Goal: Answer question/provide support: Share knowledge or assist other users

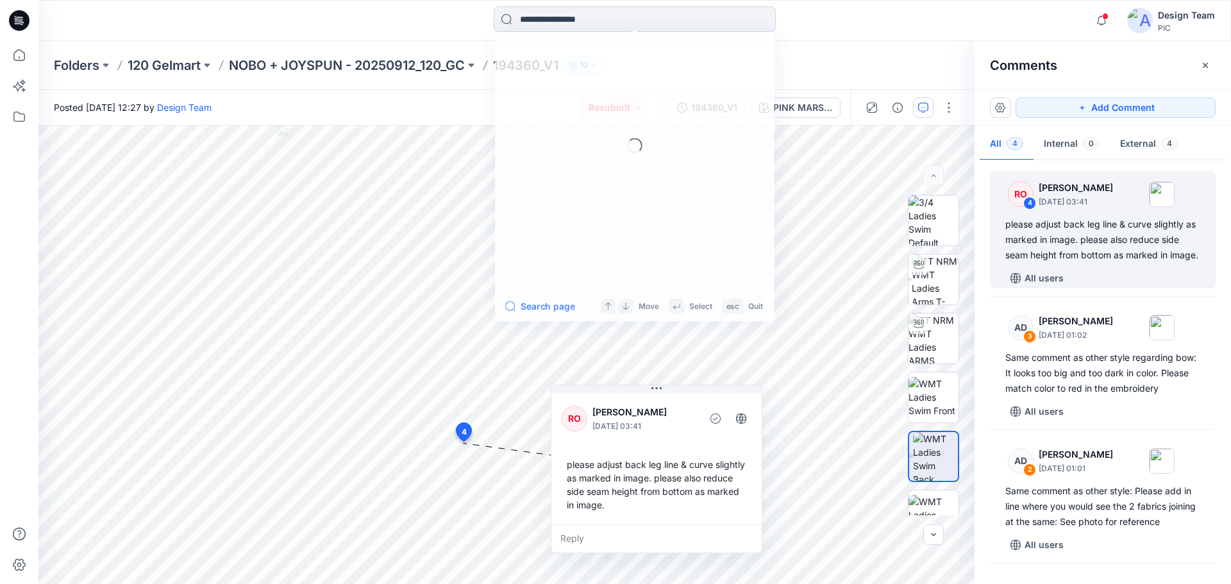
click at [539, 27] on input at bounding box center [635, 19] width 282 height 26
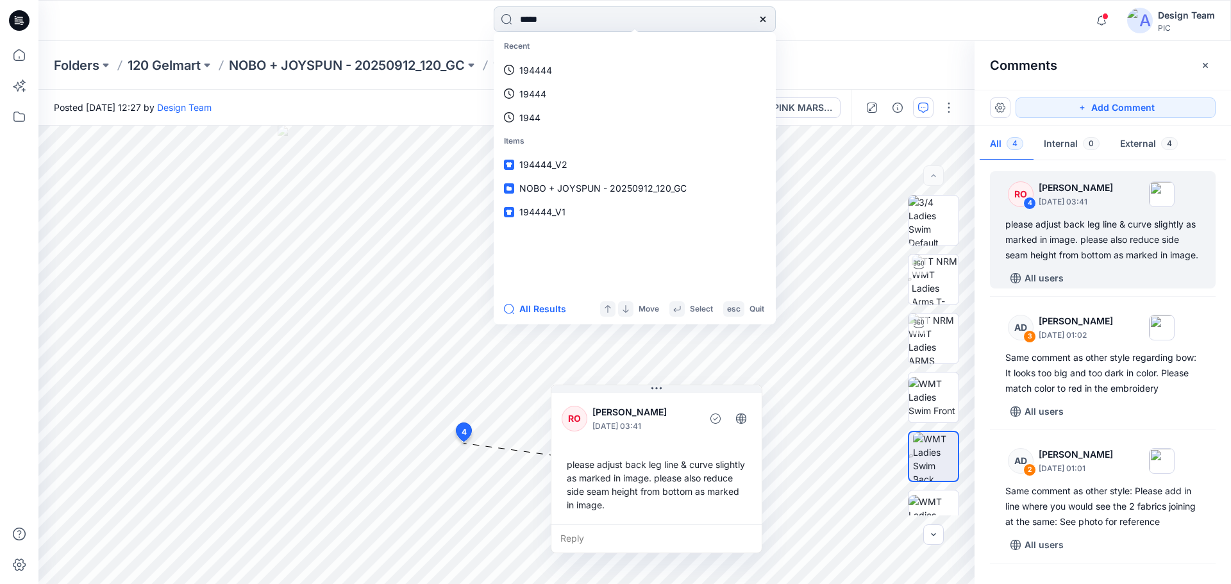
type input "******"
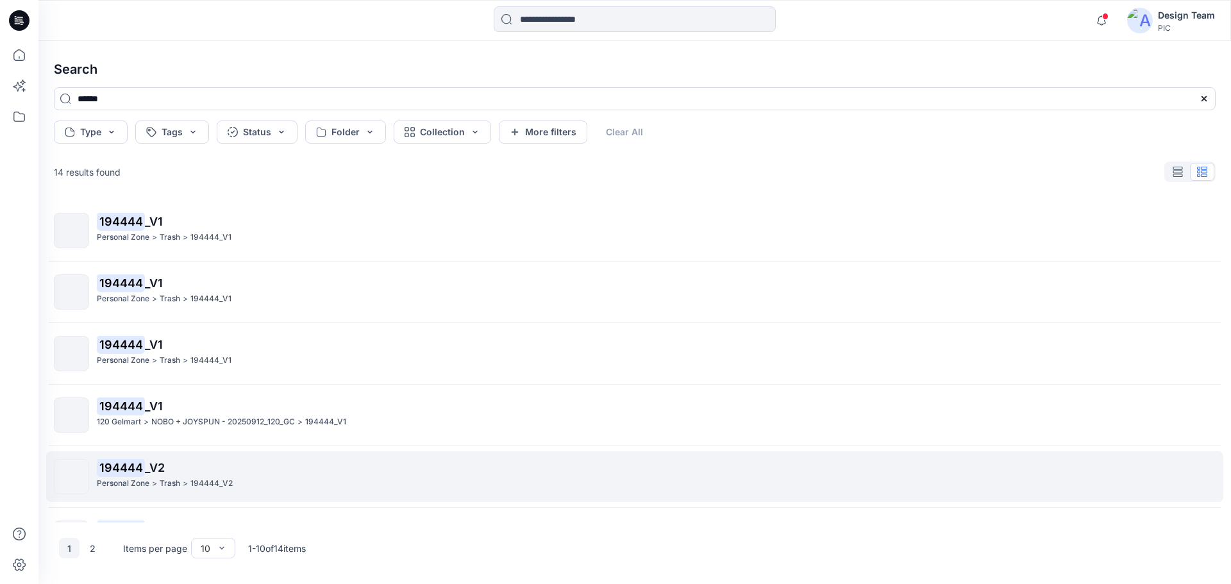
click at [194, 480] on p "194444_V2" at bounding box center [211, 483] width 42 height 13
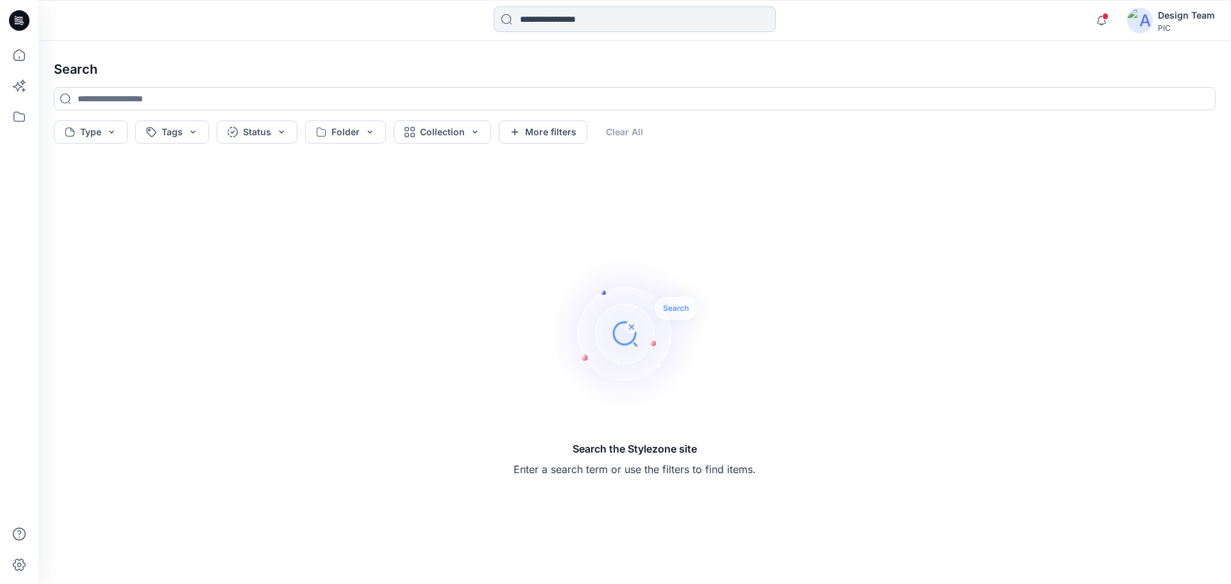
click at [595, 24] on input at bounding box center [635, 19] width 282 height 26
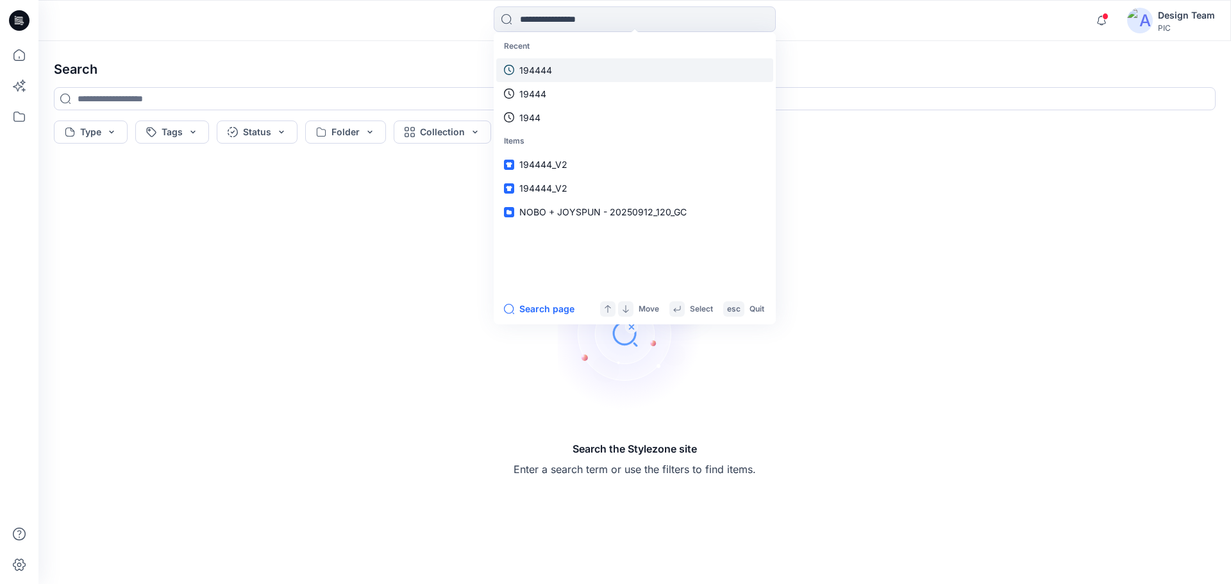
click at [559, 75] on link "194444" at bounding box center [634, 70] width 277 height 24
type input "******"
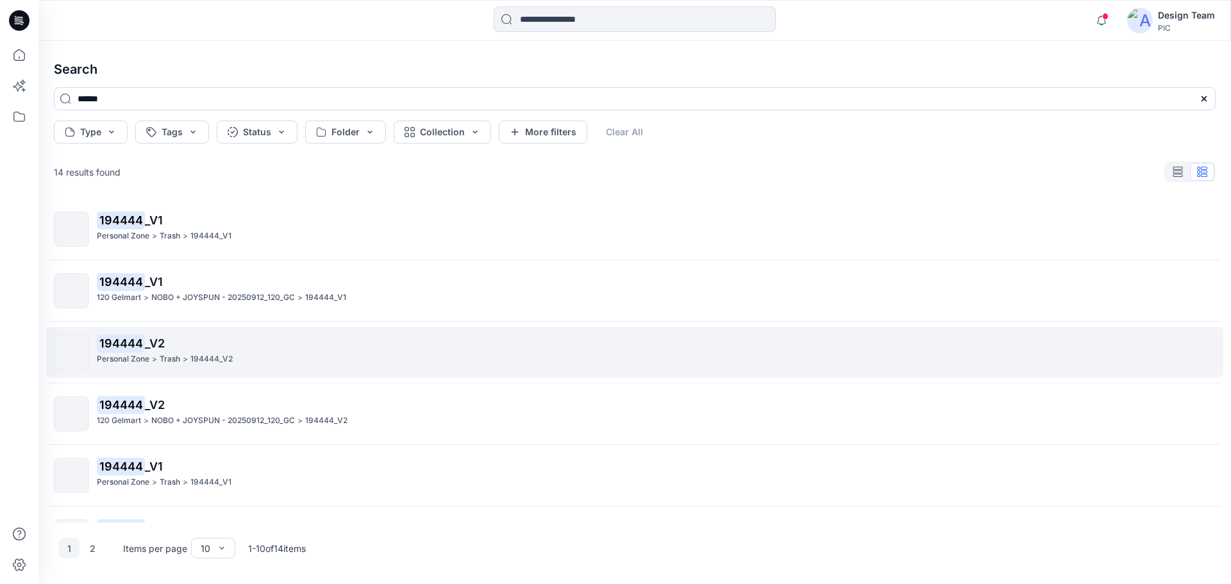
scroll to position [192, 0]
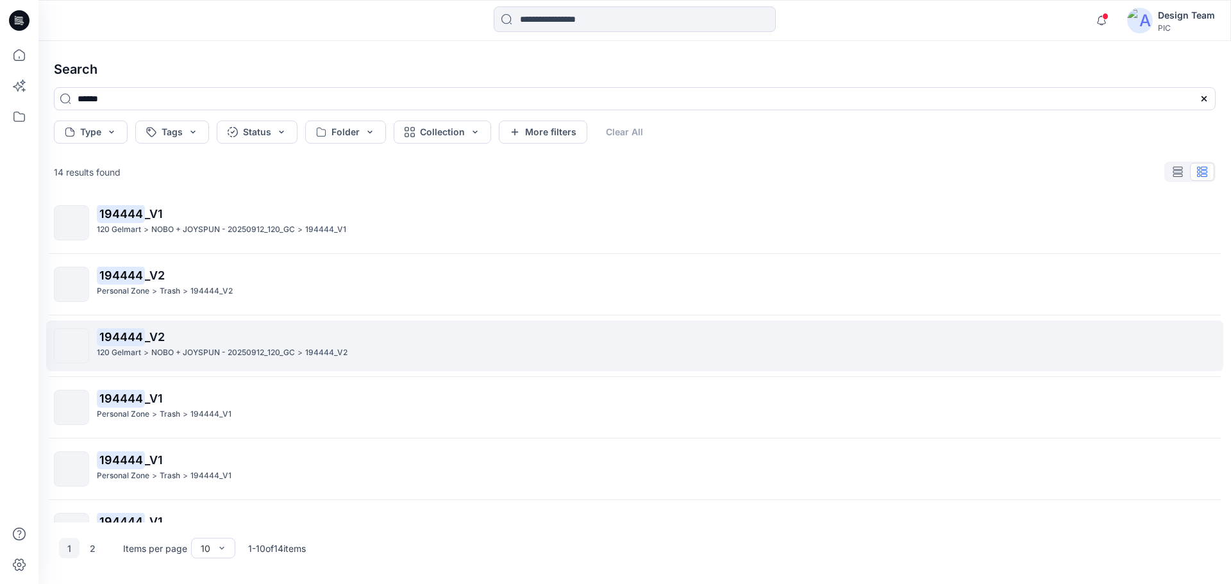
click at [228, 351] on p "NOBO + JOYSPUN - 20250912_120_GC" at bounding box center [223, 352] width 144 height 13
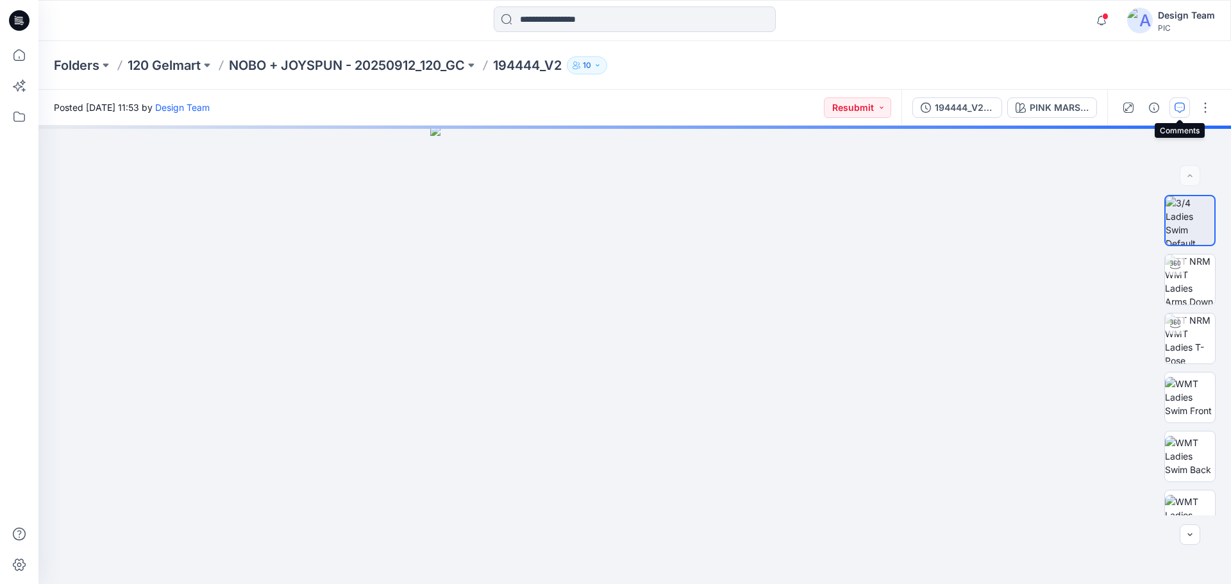
click at [1180, 105] on icon "button" at bounding box center [1180, 108] width 10 height 10
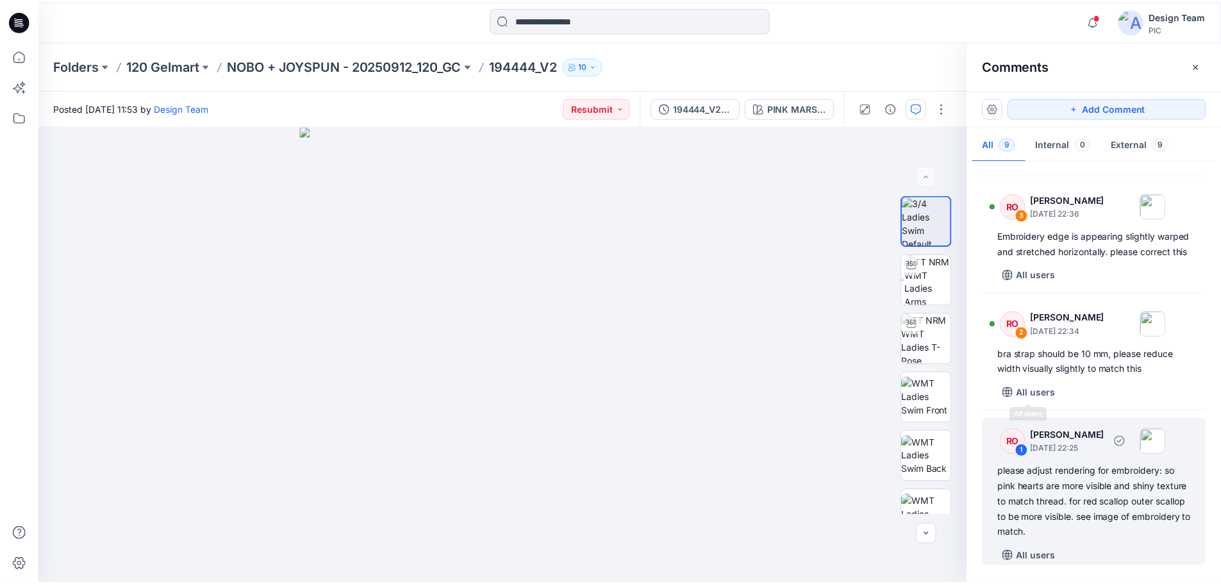
scroll to position [727, 0]
click at [1112, 539] on div "please adjust rendering for embroidery: so pink hearts are more visible and shi…" at bounding box center [1102, 502] width 195 height 77
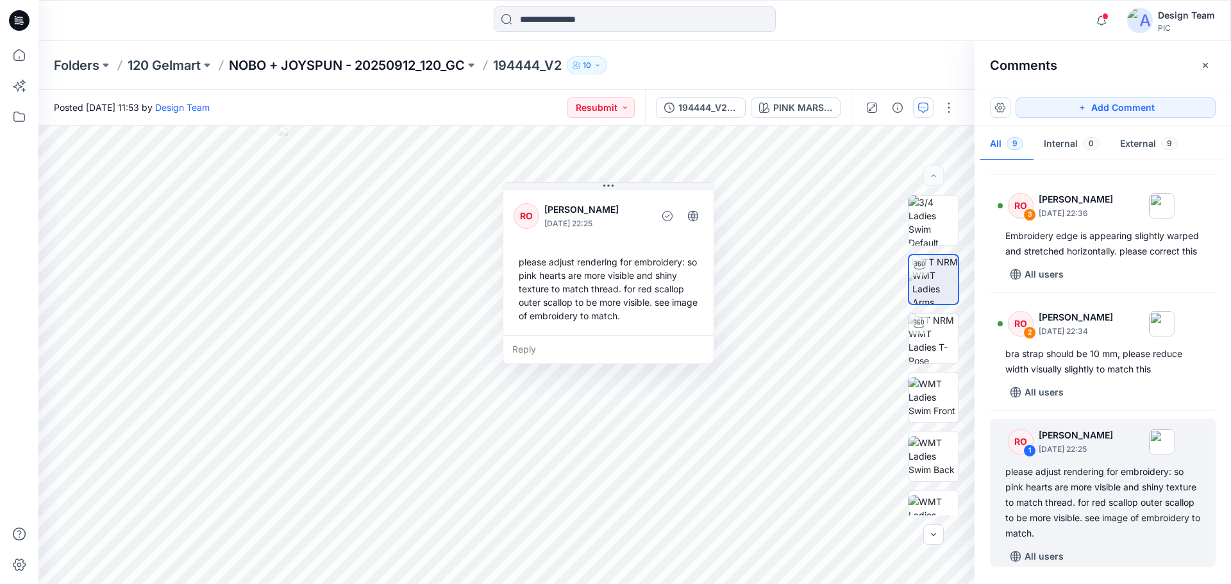
click at [429, 63] on p "NOBO + JOYSPUN - 20250912_120_GC" at bounding box center [347, 65] width 236 height 18
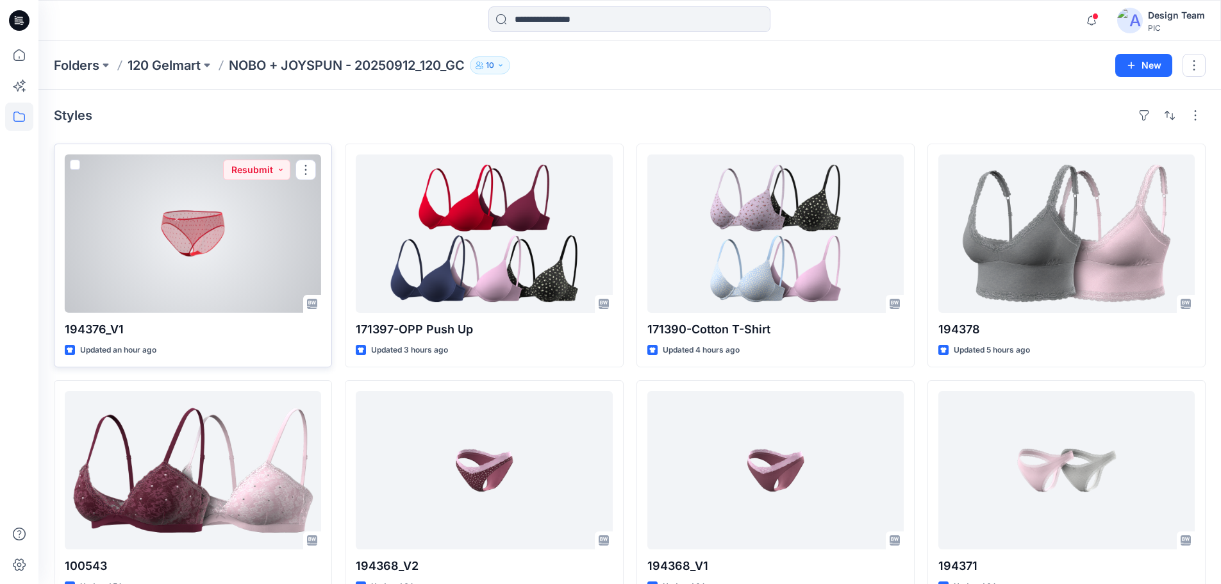
click at [228, 271] on div at bounding box center [193, 234] width 256 height 158
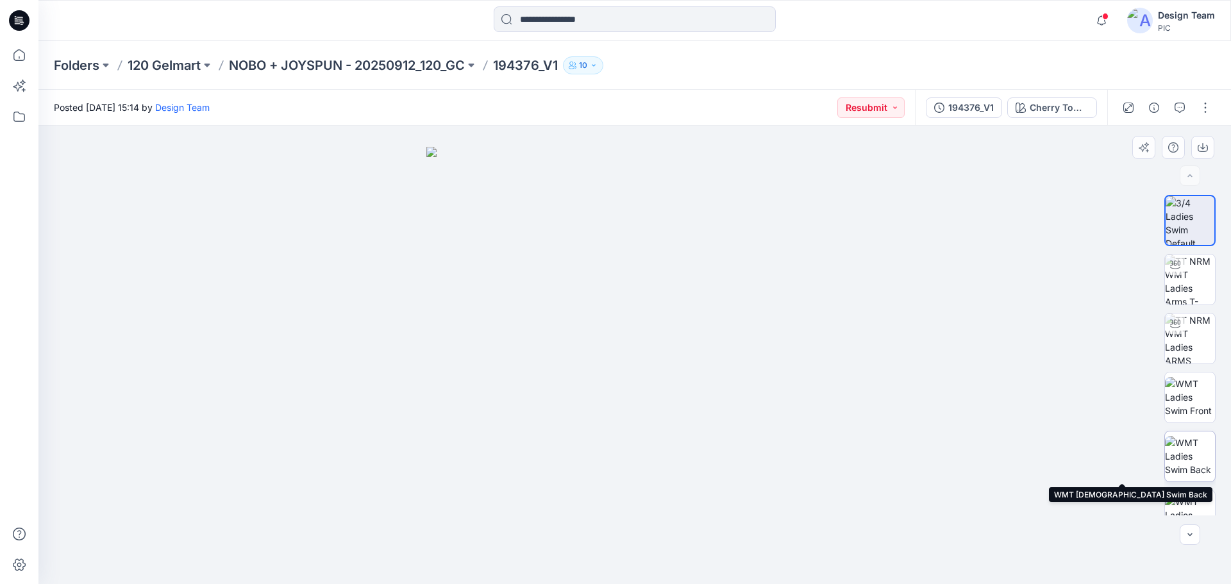
click at [1197, 459] on img at bounding box center [1190, 456] width 50 height 40
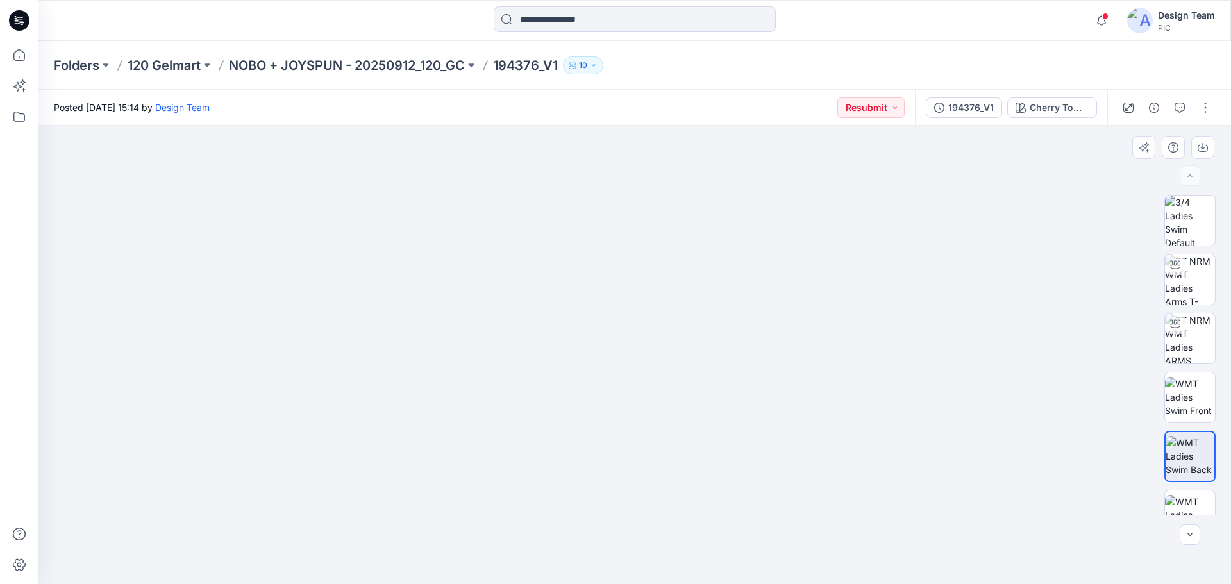
drag, startPoint x: 705, startPoint y: 519, endPoint x: 698, endPoint y: 287, distance: 232.8
click at [424, 64] on p "NOBO + JOYSPUN - 20250912_120_GC" at bounding box center [347, 65] width 236 height 18
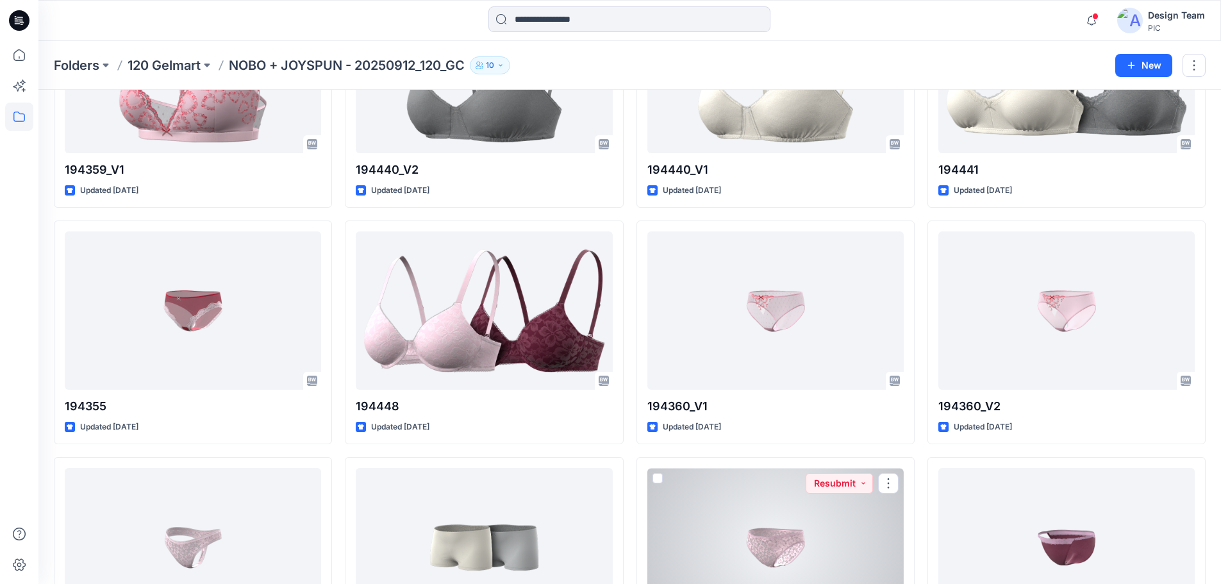
scroll to position [2752, 0]
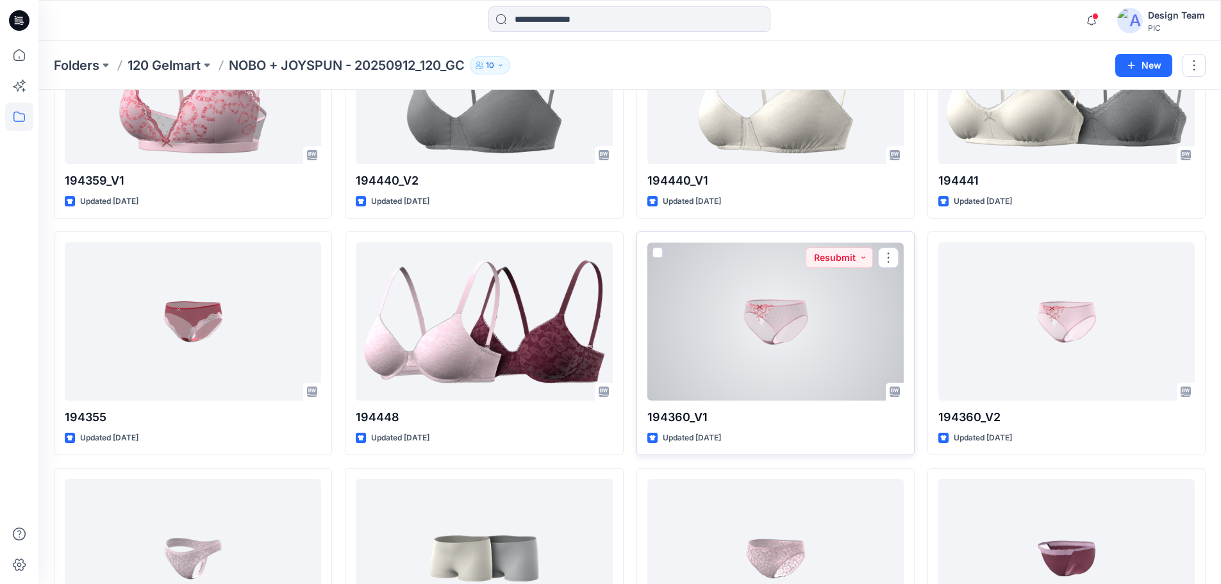
click at [777, 319] on div at bounding box center [776, 321] width 256 height 158
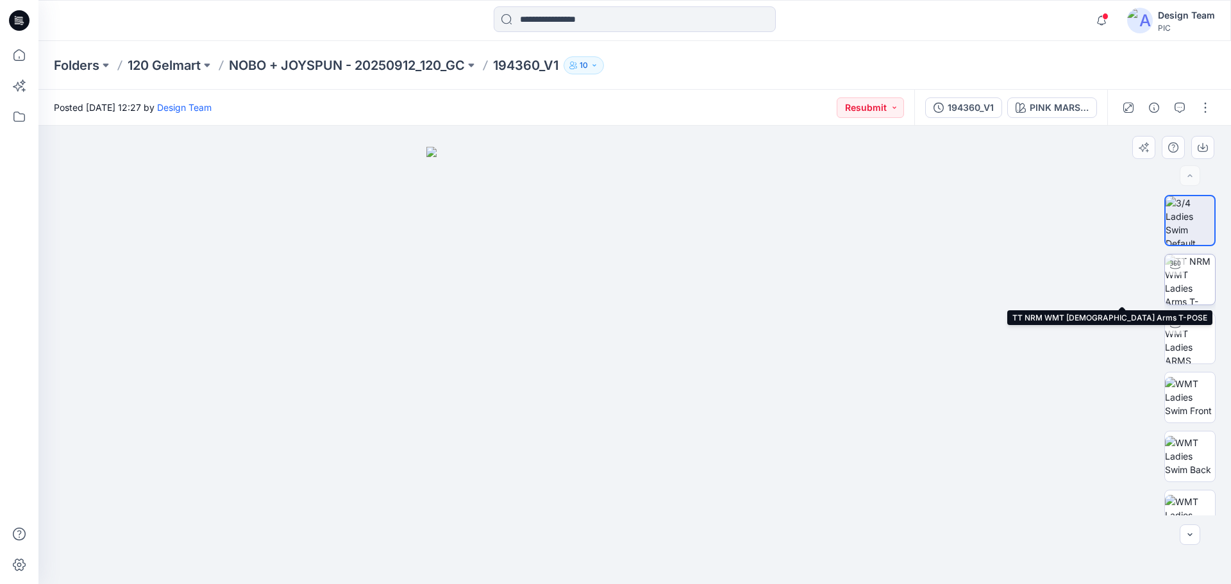
click at [1186, 278] on img at bounding box center [1190, 280] width 50 height 50
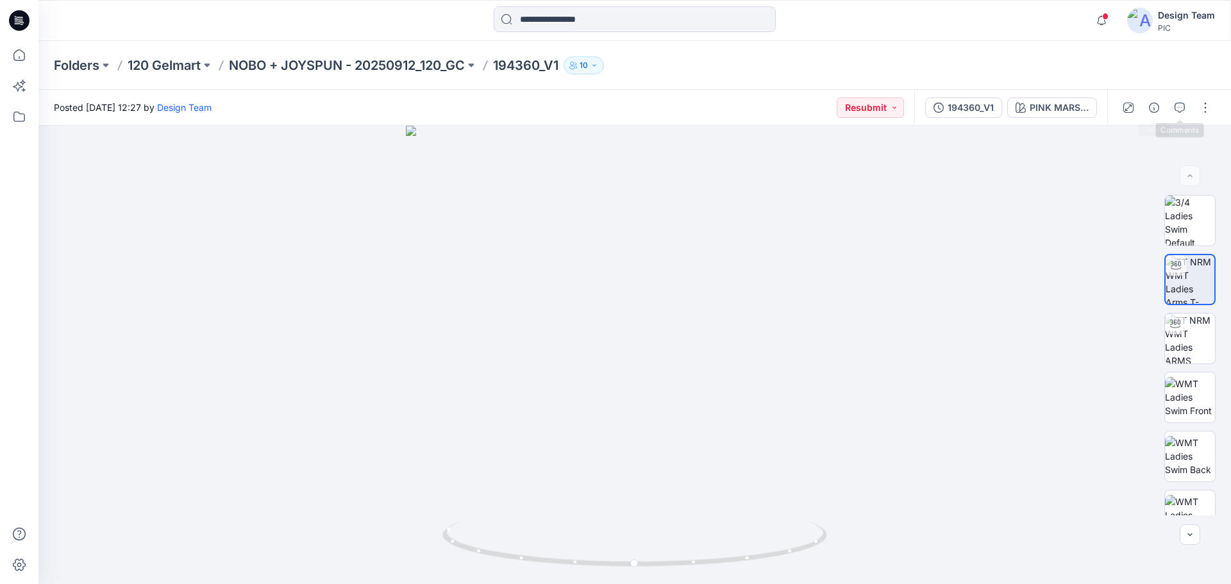
click at [1190, 106] on div at bounding box center [1166, 108] width 119 height 36
click at [1187, 106] on button "button" at bounding box center [1179, 107] width 21 height 21
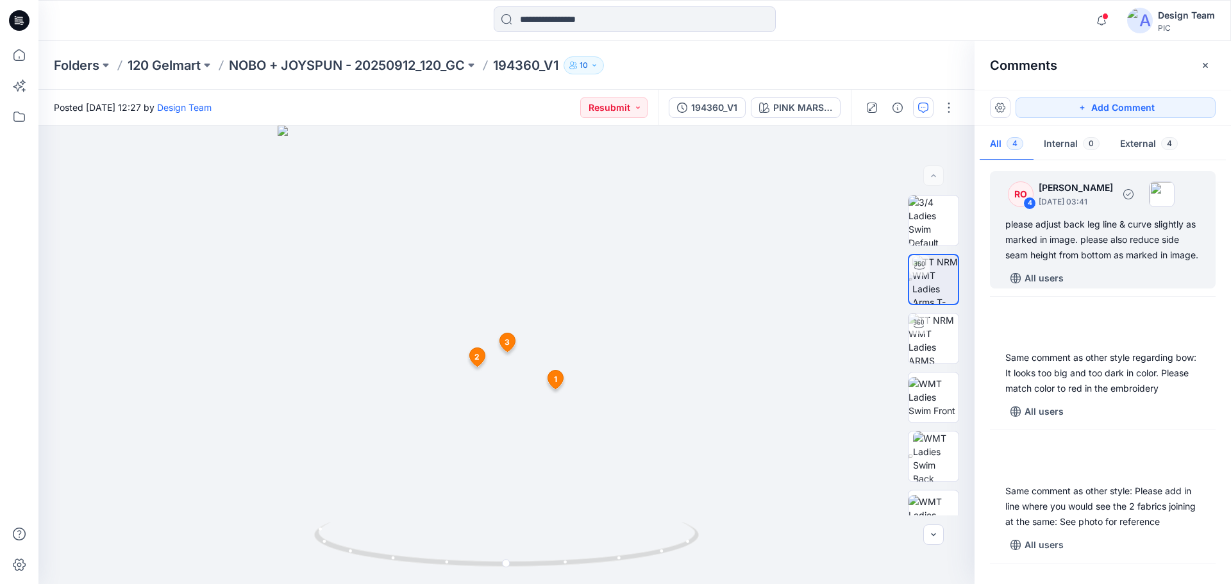
click at [1089, 255] on div "please adjust back leg line & curve slightly as marked in image. please also re…" at bounding box center [1102, 240] width 195 height 46
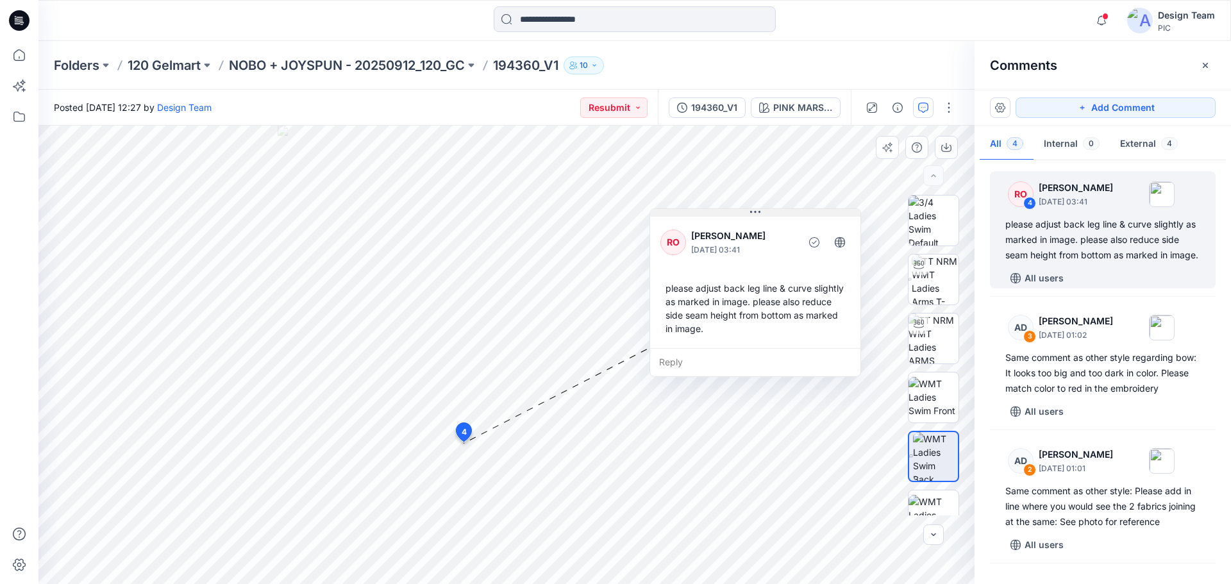
drag, startPoint x: 649, startPoint y: 392, endPoint x: 748, endPoint y: 215, distance: 202.1
click at [748, 215] on button at bounding box center [755, 213] width 210 height 8
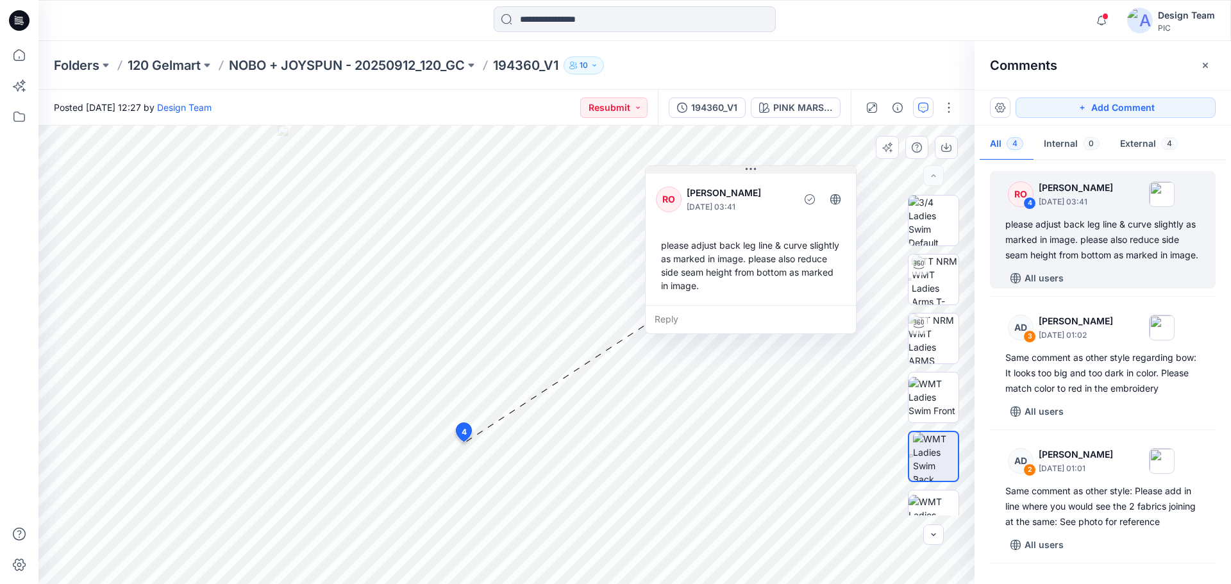
drag, startPoint x: 751, startPoint y: 215, endPoint x: 743, endPoint y: 171, distance: 44.9
click at [746, 171] on icon at bounding box center [751, 169] width 10 height 10
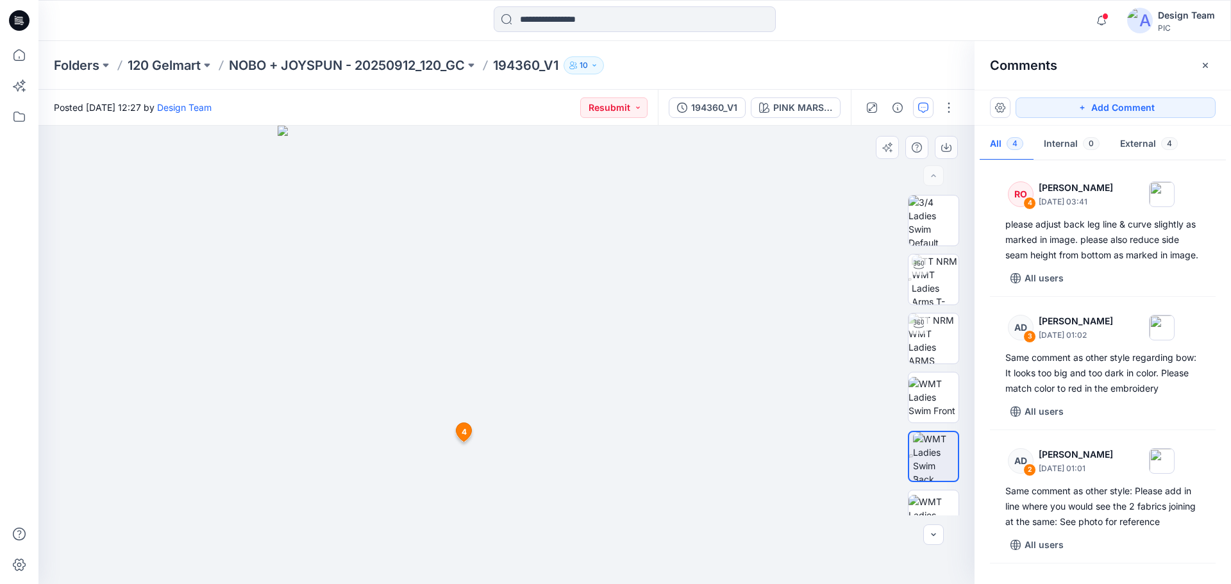
click at [324, 519] on img at bounding box center [507, 355] width 458 height 458
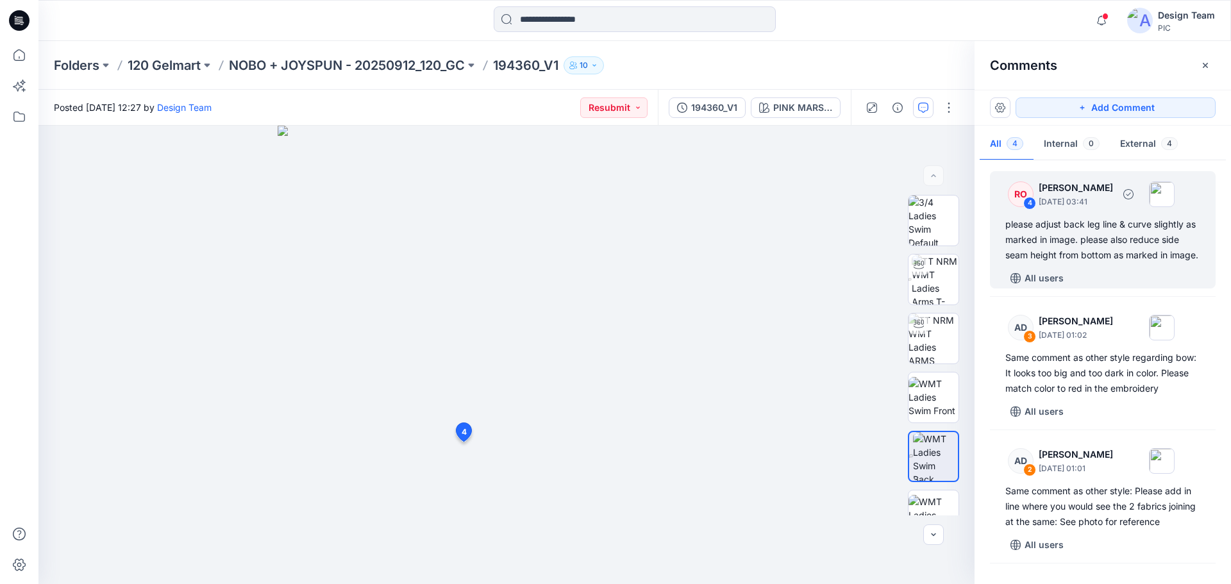
click at [1058, 249] on div "please adjust back leg line & curve slightly as marked in image. please also re…" at bounding box center [1102, 240] width 195 height 46
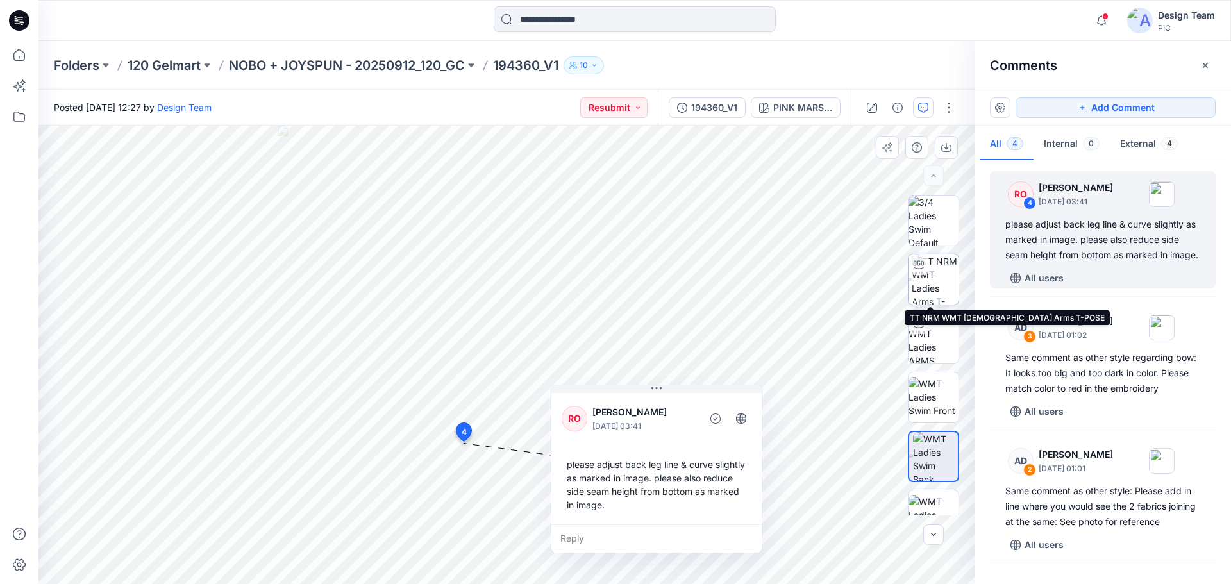
click at [938, 290] on img at bounding box center [935, 280] width 47 height 50
